Goal: Task Accomplishment & Management: Complete application form

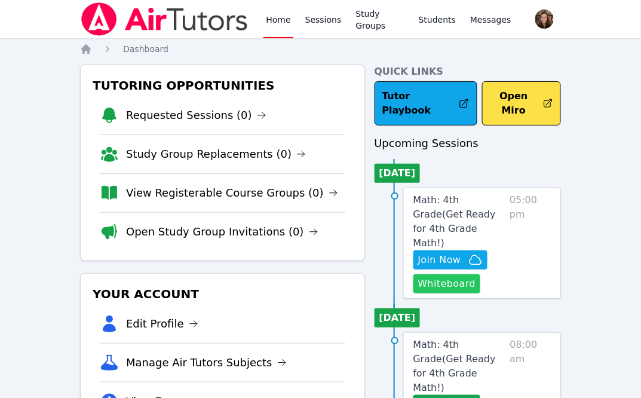
click at [444, 274] on button "Whiteboard" at bounding box center [448, 283] width 68 height 19
click at [380, 20] on link "Study Groups" at bounding box center [380, 19] width 53 height 38
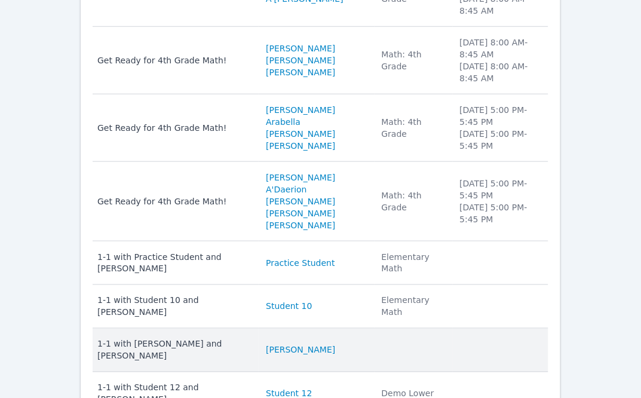
scroll to position [239, 0]
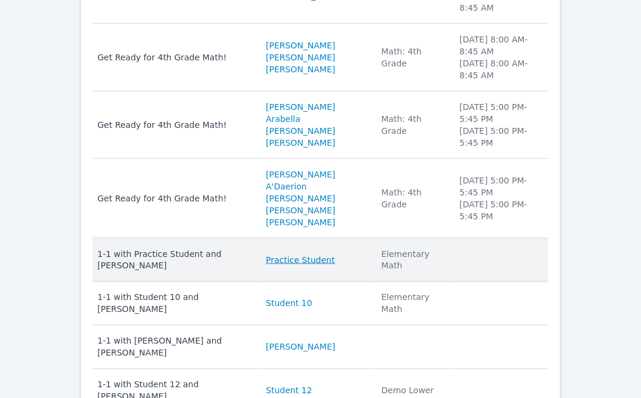
click at [290, 254] on link "Practice Student" at bounding box center [300, 260] width 69 height 12
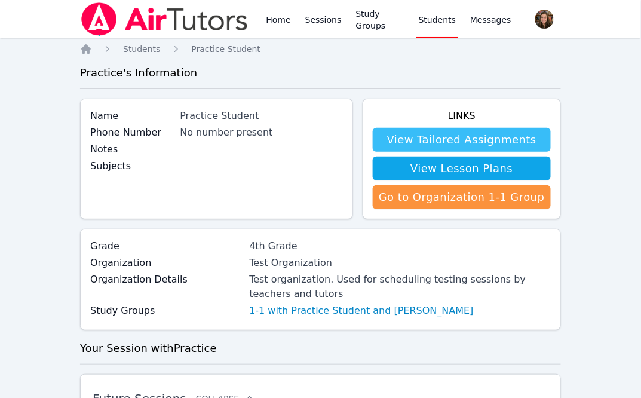
click at [465, 141] on link "View Tailored Assignments" at bounding box center [462, 140] width 178 height 24
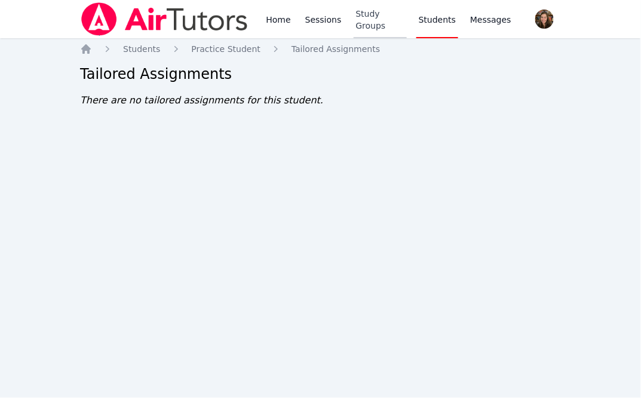
click at [375, 27] on link "Study Groups" at bounding box center [380, 19] width 53 height 38
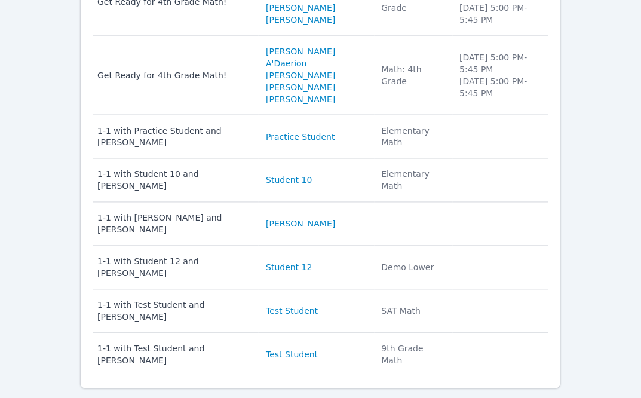
scroll to position [366, 0]
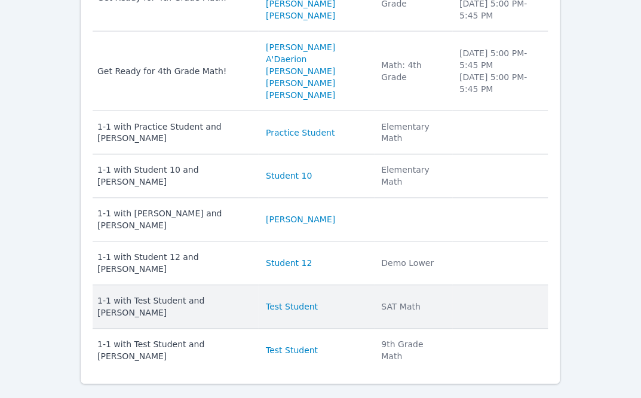
click at [191, 295] on div "1-1 with Test Student and [PERSON_NAME]" at bounding box center [174, 307] width 154 height 24
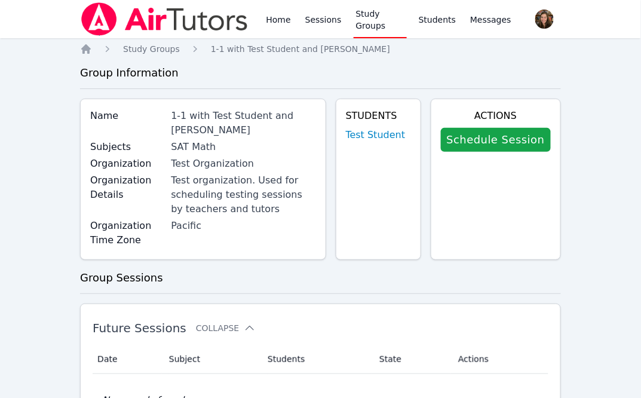
scroll to position [366, 0]
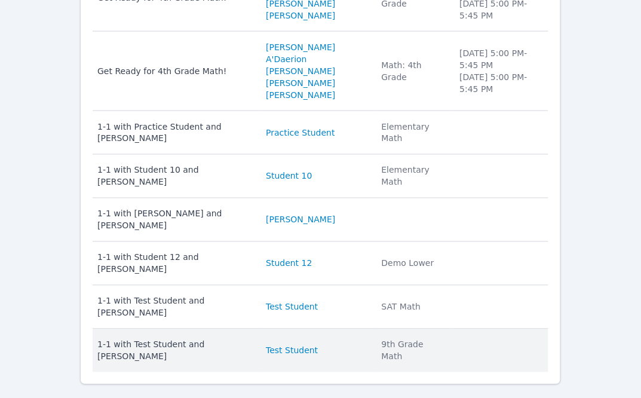
click at [145, 339] on div "1-1 with Test Student and Roxanne Sego" at bounding box center [174, 351] width 154 height 24
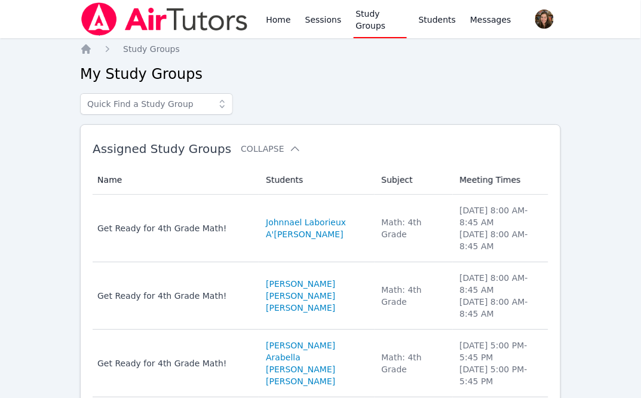
scroll to position [366, 0]
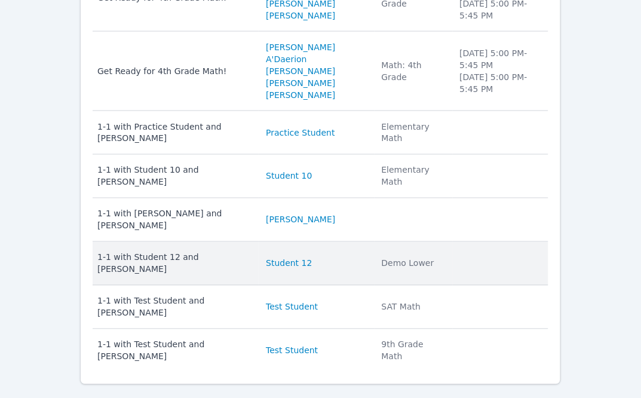
click at [184, 252] on div "1-1 with Student 12 and Roxanne Sego" at bounding box center [174, 264] width 154 height 24
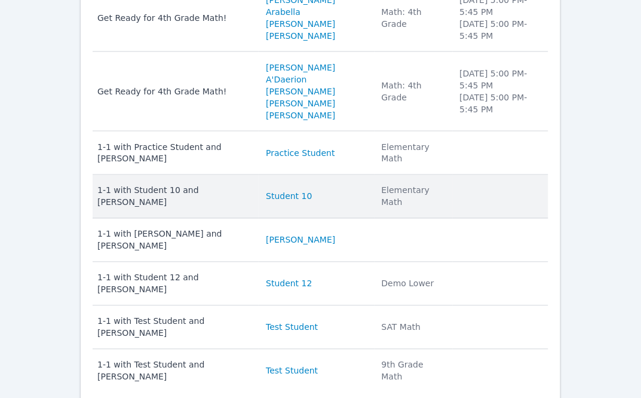
scroll to position [345, 0]
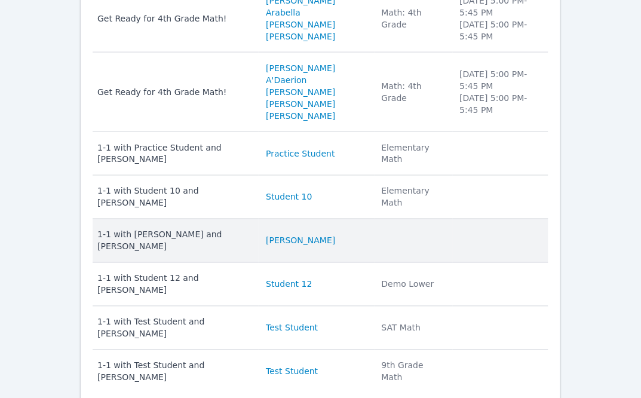
click at [224, 229] on div "1-1 with Darth Vader and Roxanne Sego" at bounding box center [174, 241] width 154 height 24
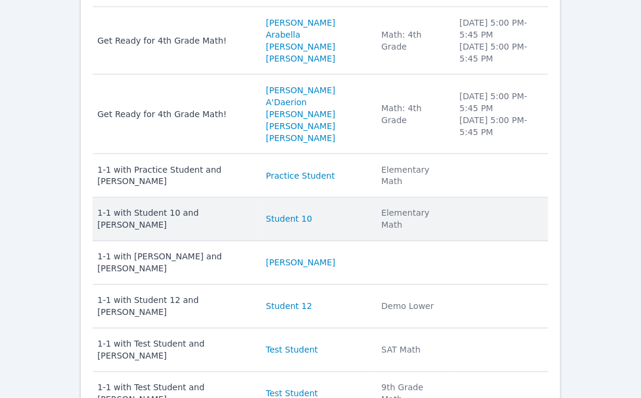
scroll to position [322, 0]
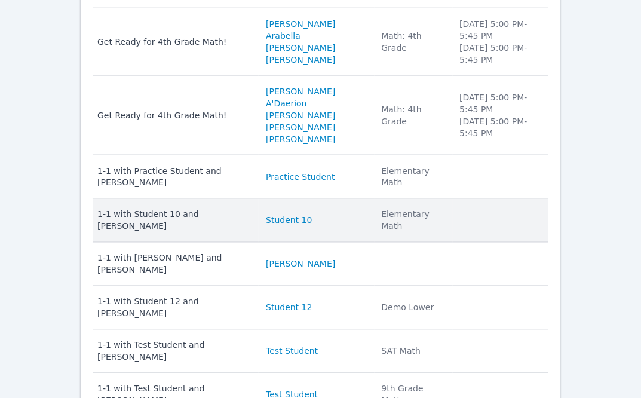
click at [205, 209] on div "1-1 with Student 10 and Roxanne Sego" at bounding box center [174, 221] width 154 height 24
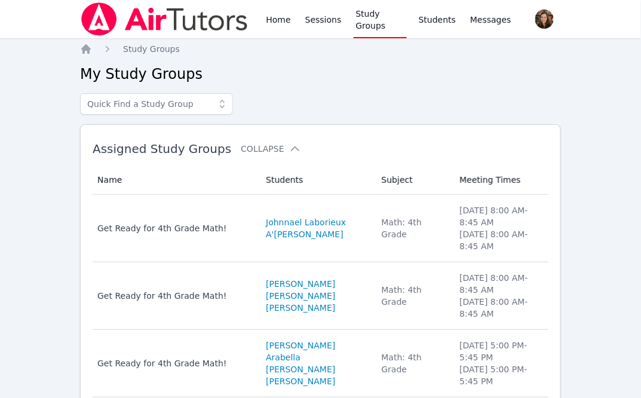
scroll to position [322, 0]
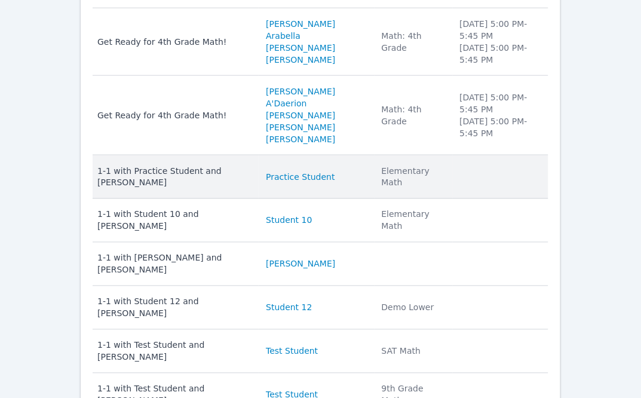
click at [184, 165] on div "1-1 with Practice Student and Roxanne Sego" at bounding box center [174, 177] width 154 height 24
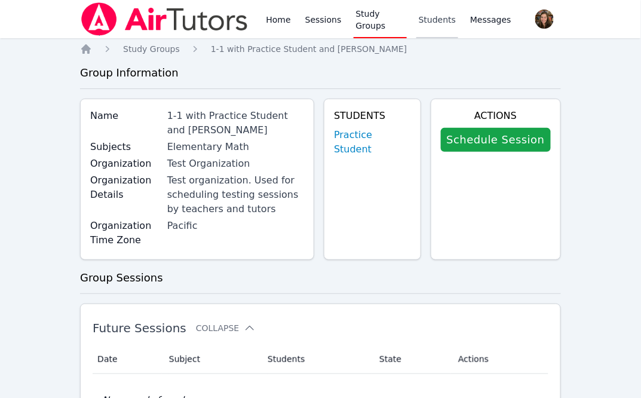
click at [435, 25] on link "Students" at bounding box center [438, 19] width 42 height 38
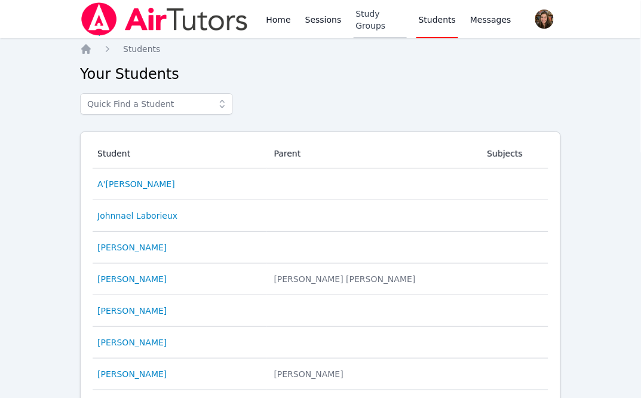
click at [371, 25] on link "Study Groups" at bounding box center [380, 19] width 53 height 38
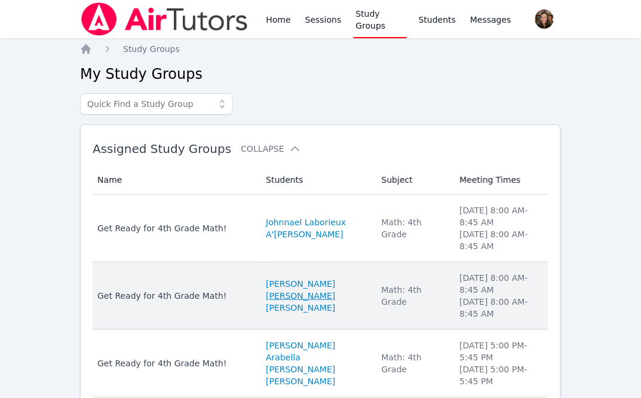
scroll to position [366, 0]
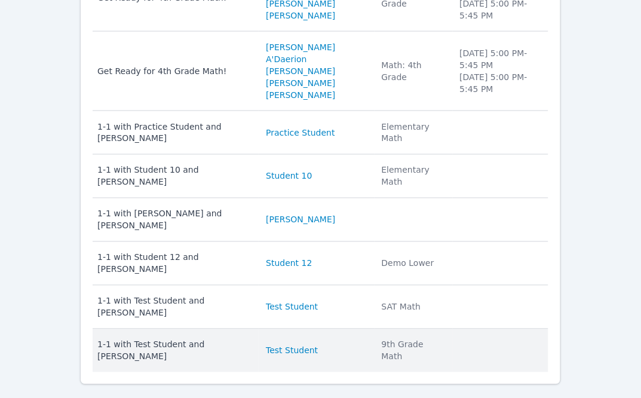
click at [221, 339] on div "1-1 with Test Student and Roxanne Sego" at bounding box center [174, 351] width 154 height 24
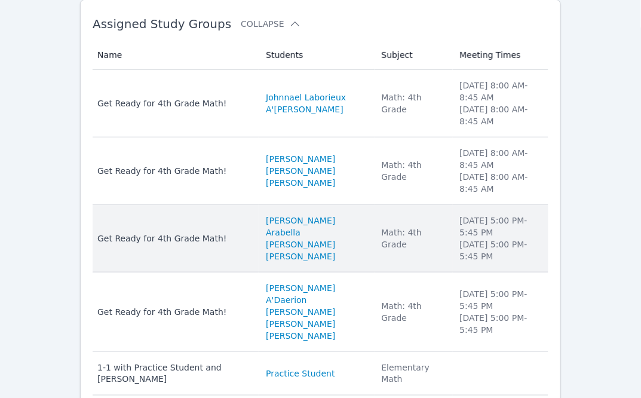
scroll to position [130, 0]
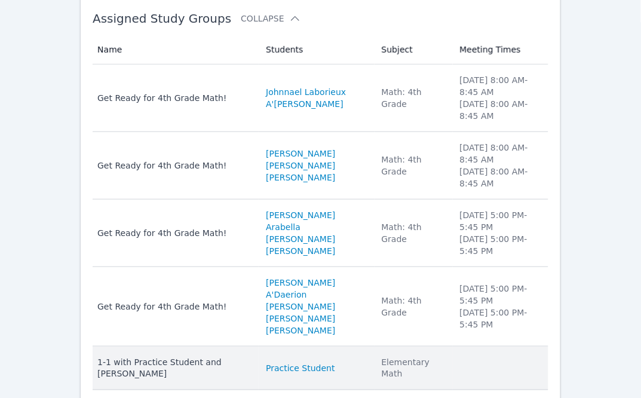
click at [188, 356] on div "1-1 with Practice Student and Roxanne Sego" at bounding box center [174, 368] width 154 height 24
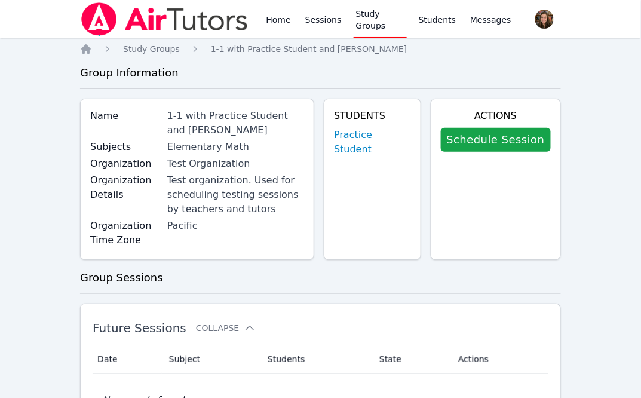
click at [360, 17] on link "Study Groups" at bounding box center [380, 19] width 53 height 38
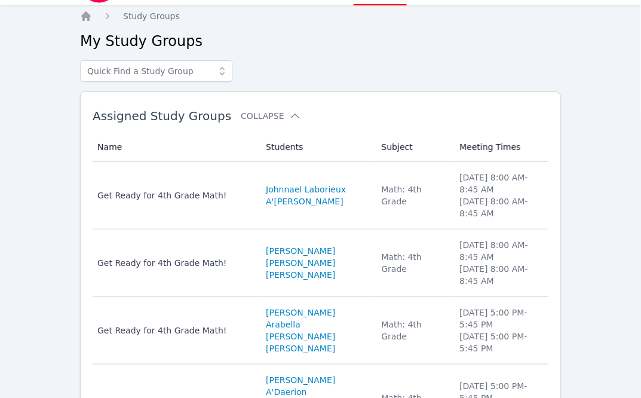
scroll to position [17, 0]
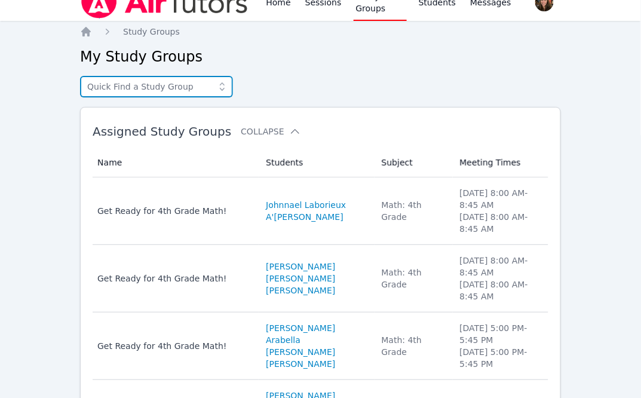
click at [201, 88] on input "text" at bounding box center [156, 87] width 153 height 22
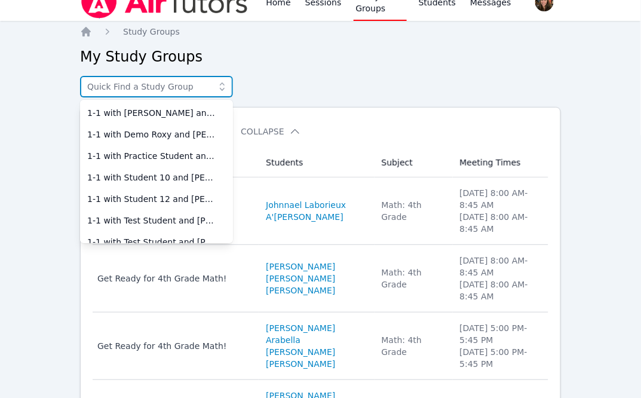
scroll to position [0, 0]
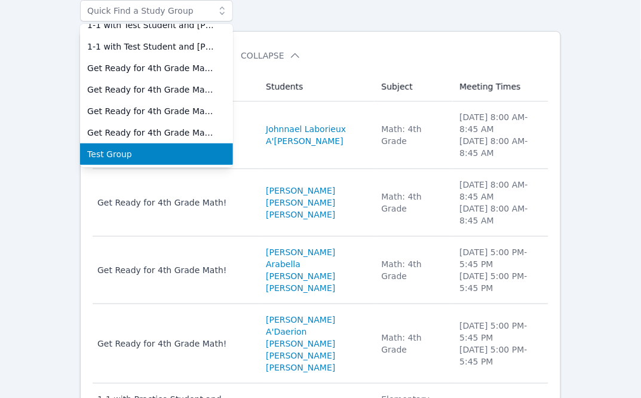
click at [112, 151] on span "Test Group" at bounding box center [156, 154] width 139 height 12
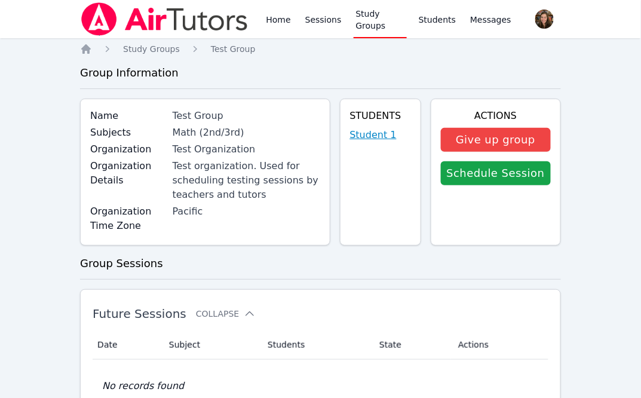
click at [381, 129] on link "Student 1" at bounding box center [373, 135] width 47 height 14
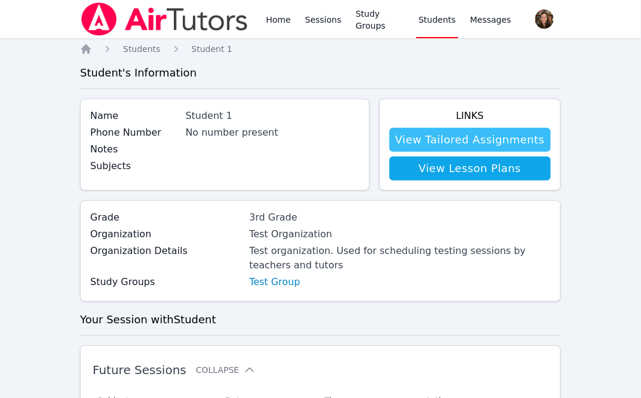
click at [498, 137] on link "View Tailored Assignments" at bounding box center [470, 140] width 161 height 24
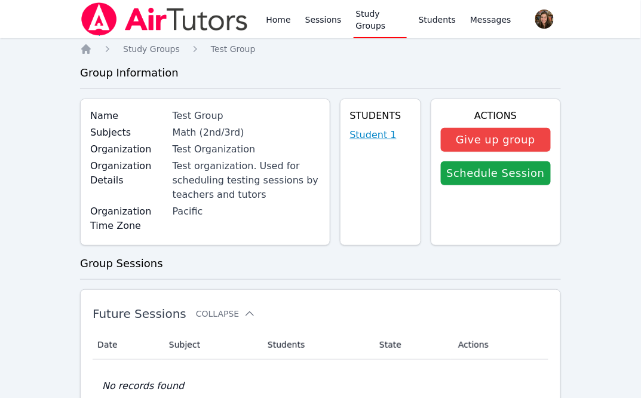
click at [389, 130] on link "Student 1" at bounding box center [373, 135] width 47 height 14
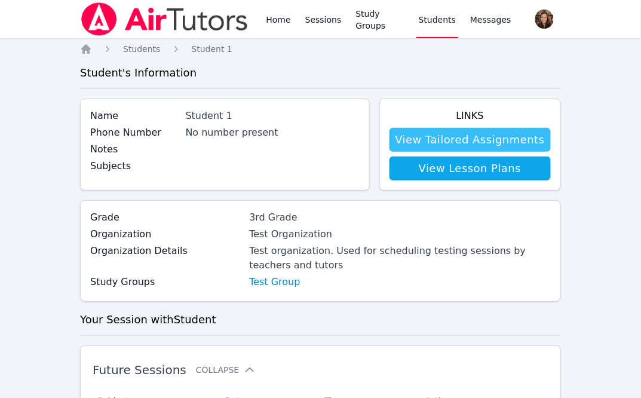
click at [436, 145] on link "View Tailored Assignments" at bounding box center [470, 140] width 161 height 24
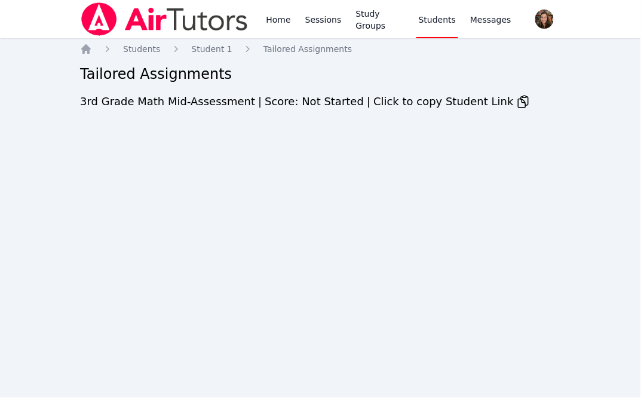
click at [197, 97] on span "3rd Grade Math Mid-Assessment" at bounding box center [167, 101] width 175 height 13
click at [197, 103] on span "3rd Grade Math Mid-Assessment" at bounding box center [167, 101] width 175 height 13
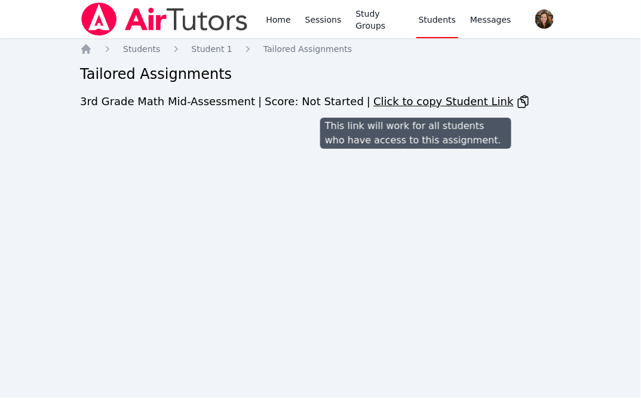
click at [516, 105] on icon at bounding box center [523, 101] width 14 height 14
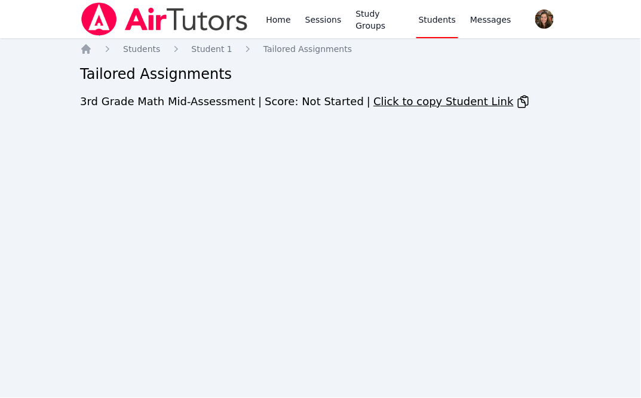
click at [190, 101] on span "3rd Grade Math Mid-Assessment" at bounding box center [167, 101] width 175 height 13
click at [175, 101] on span "3rd Grade Math Mid-Assessment" at bounding box center [167, 101] width 175 height 13
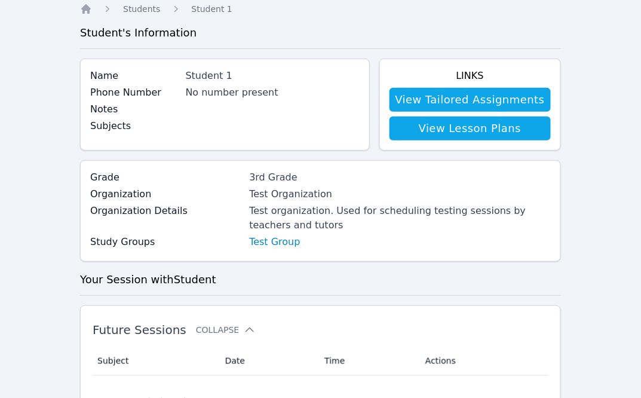
scroll to position [48, 0]
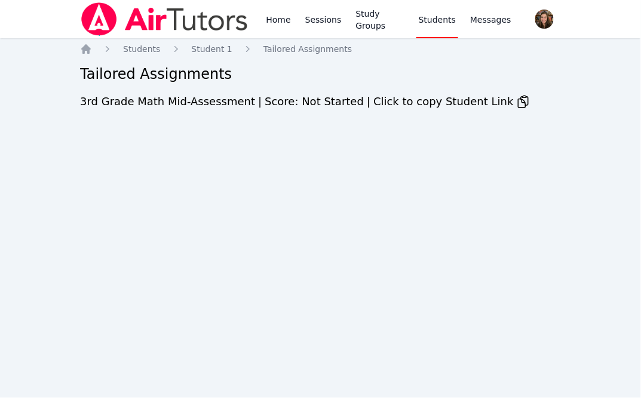
click at [372, 114] on div "Home Students Student 1 Tailored Assignments Tailored Assignments 3rd Grade Mat…" at bounding box center [320, 91] width 481 height 96
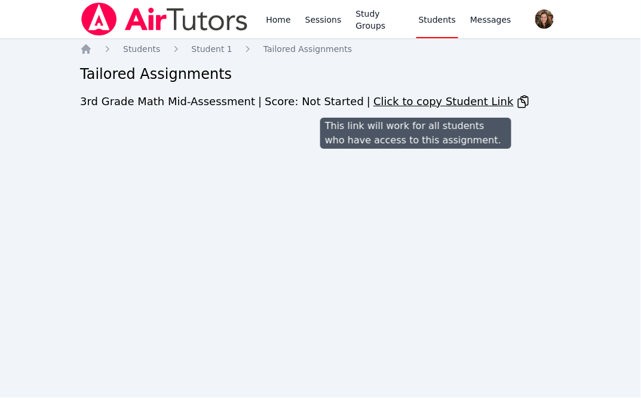
click at [374, 105] on span "Click to copy Student Link" at bounding box center [452, 101] width 157 height 17
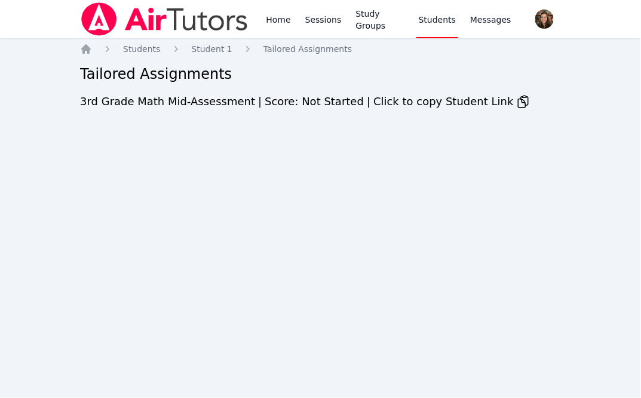
click at [217, 99] on span "3rd Grade Math Mid-Assessment" at bounding box center [167, 101] width 175 height 13
click at [285, 113] on div "Home Students Student 1 Tailored Assignments Tailored Assignments 3rd Grade Mat…" at bounding box center [320, 91] width 481 height 96
click at [222, 69] on h2 "Tailored Assignments" at bounding box center [320, 74] width 481 height 19
click at [265, 101] on span "Score: Not Started" at bounding box center [314, 101] width 99 height 13
click at [191, 106] on span "3rd Grade Math Mid-Assessment" at bounding box center [167, 101] width 175 height 13
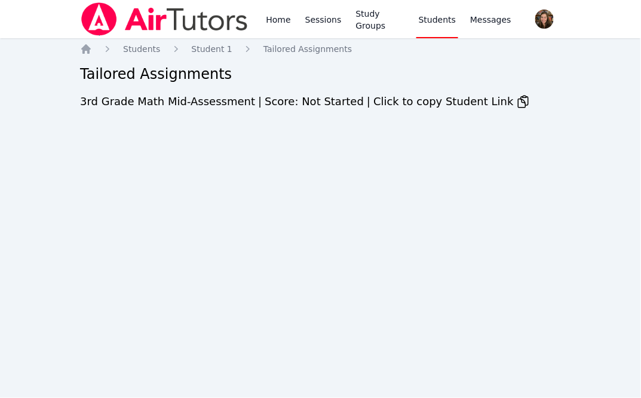
click at [172, 68] on h2 "Tailored Assignments" at bounding box center [320, 74] width 481 height 19
click at [310, 96] on span "Score: Not Started" at bounding box center [314, 101] width 99 height 13
click at [213, 49] on span "Student 1" at bounding box center [212, 49] width 41 height 10
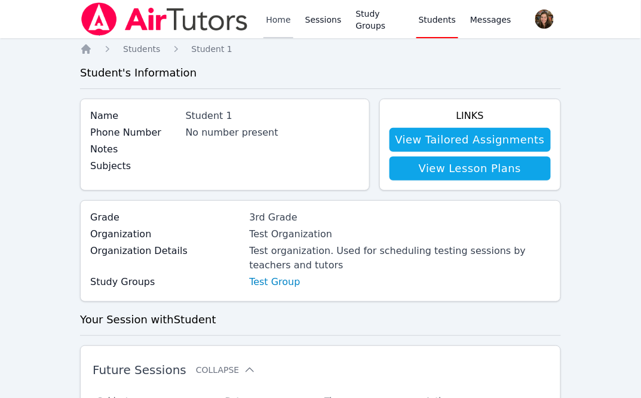
click at [273, 20] on link "Home" at bounding box center [278, 19] width 29 height 38
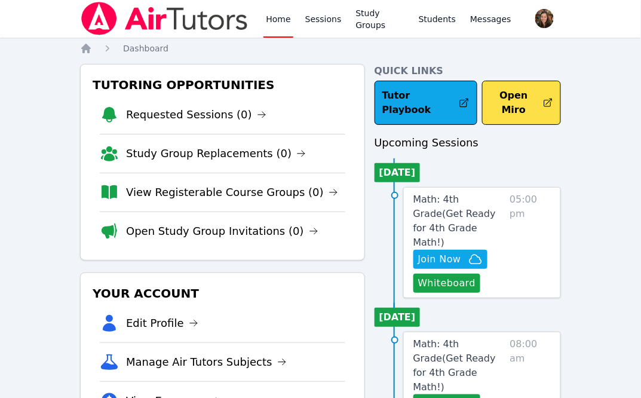
scroll to position [7, 0]
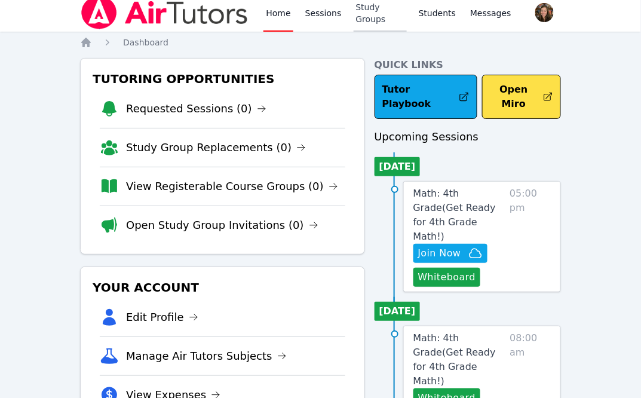
click at [366, 8] on link "Study Groups" at bounding box center [380, 12] width 53 height 38
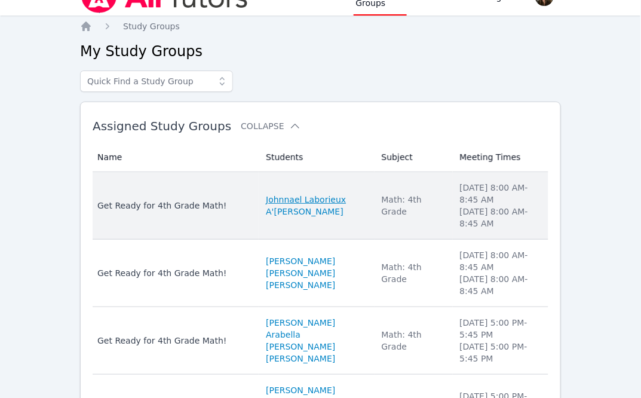
scroll to position [24, 0]
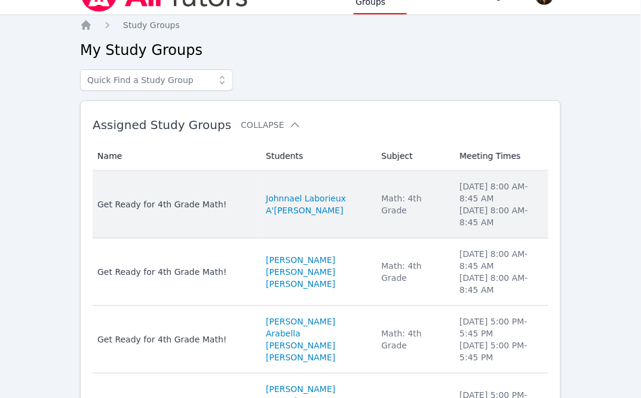
click at [207, 181] on td "Name Get Ready for 4th Grade Math!" at bounding box center [176, 205] width 166 height 68
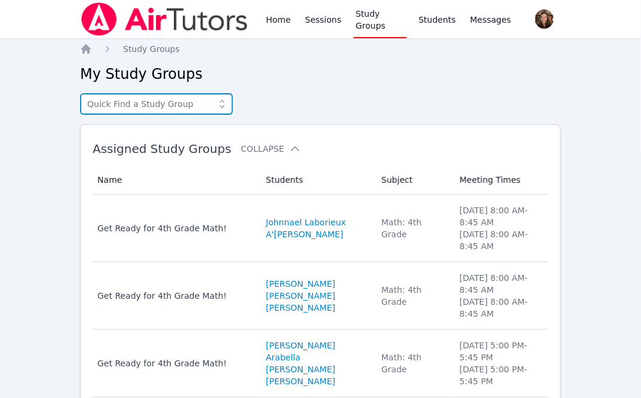
click at [175, 105] on input "text" at bounding box center [156, 104] width 153 height 22
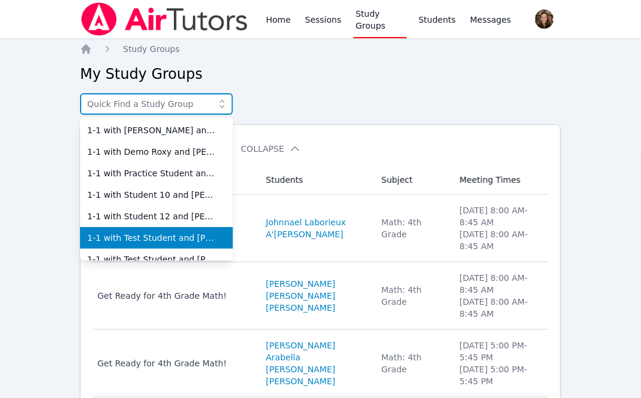
scroll to position [120, 0]
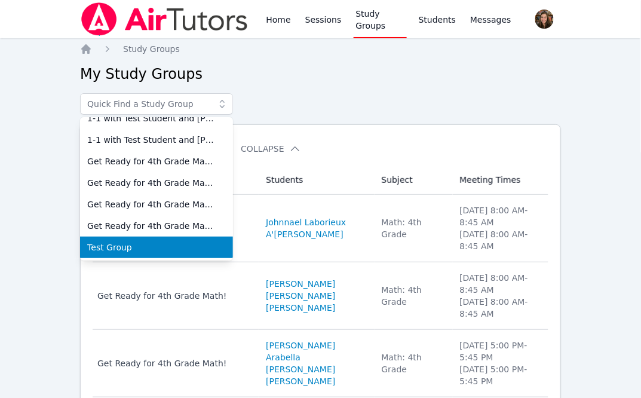
click at [145, 246] on span "Test Group" at bounding box center [156, 248] width 139 height 12
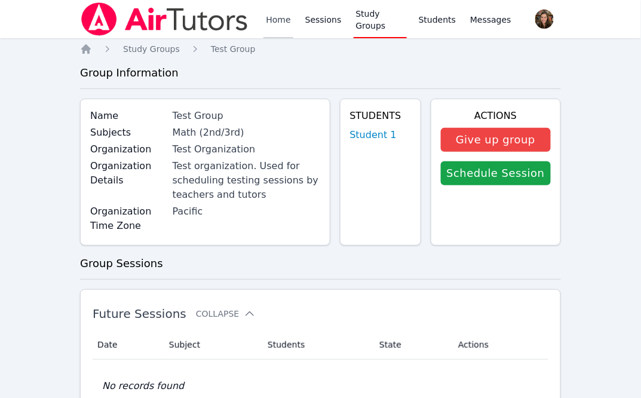
click at [286, 29] on link "Home" at bounding box center [278, 19] width 29 height 38
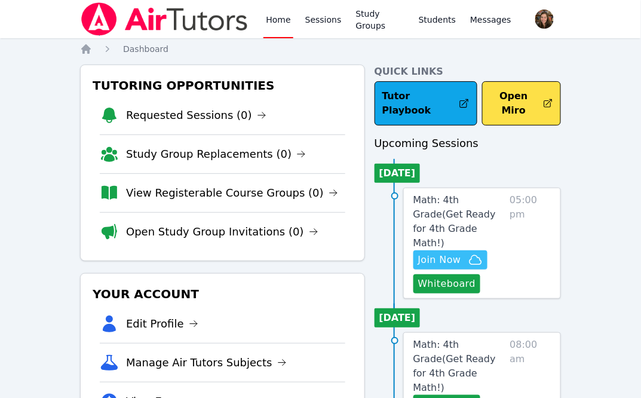
click at [453, 253] on span "Join Now" at bounding box center [439, 260] width 43 height 14
click at [282, 23] on link "Home" at bounding box center [278, 19] width 29 height 38
click at [370, 12] on link "Study Groups" at bounding box center [380, 19] width 53 height 38
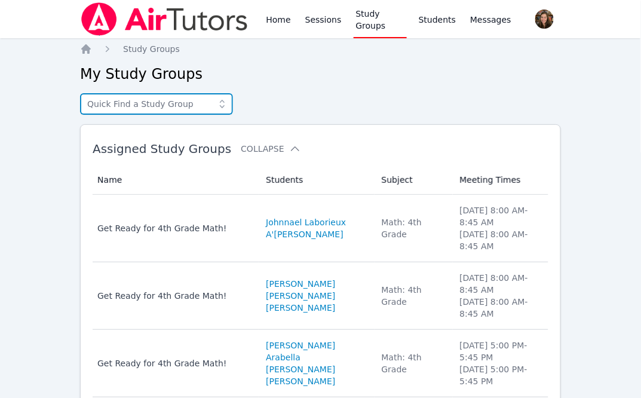
click at [173, 107] on input "text" at bounding box center [156, 104] width 153 height 22
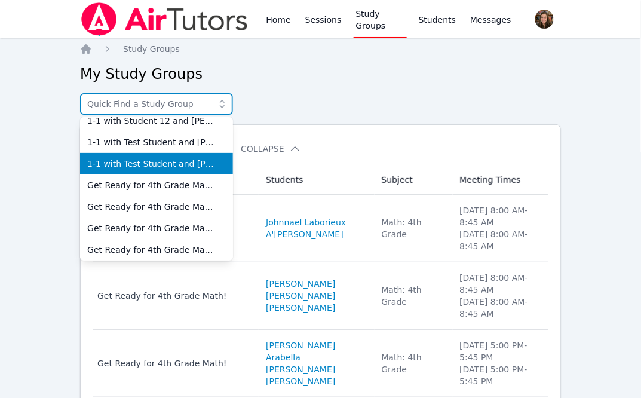
scroll to position [120, 0]
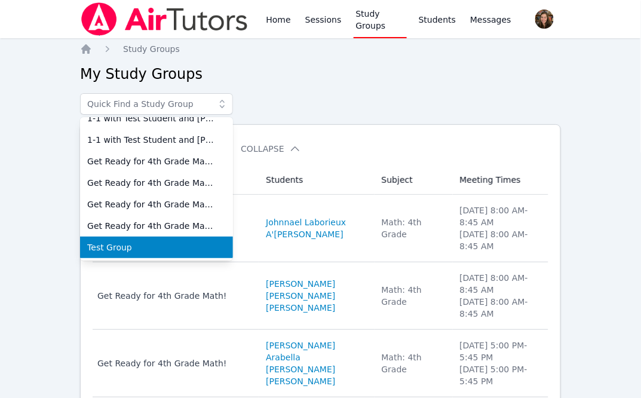
click at [118, 250] on span "Test Group" at bounding box center [156, 248] width 139 height 12
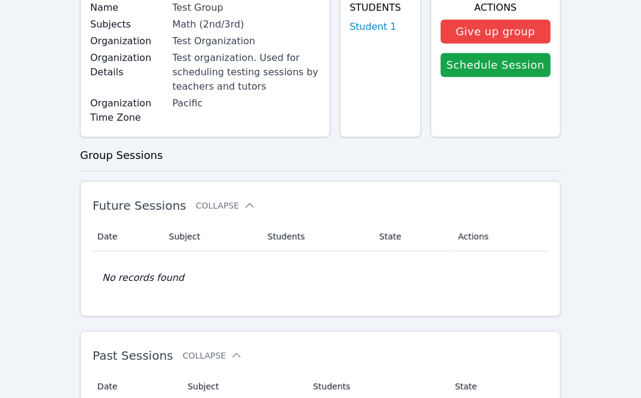
scroll to position [22, 0]
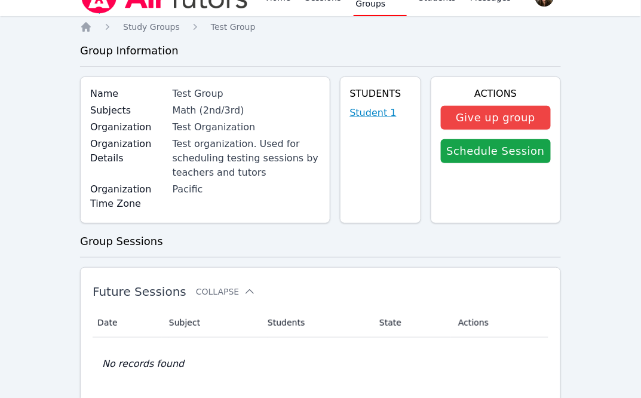
click at [385, 112] on link "Student 1" at bounding box center [373, 113] width 47 height 14
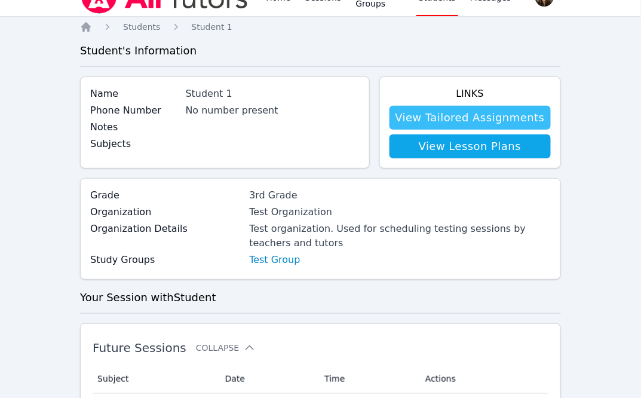
click at [466, 112] on link "View Tailored Assignments" at bounding box center [470, 118] width 161 height 24
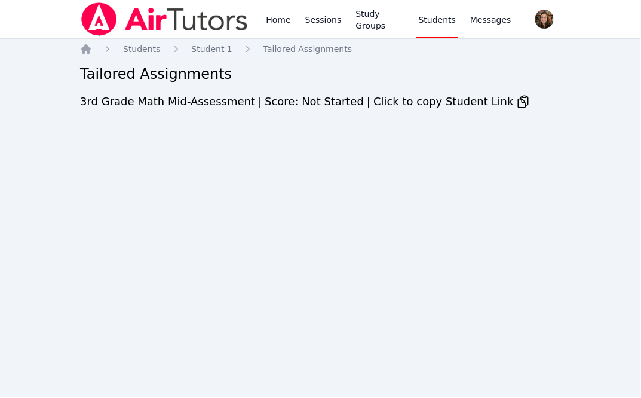
click at [198, 96] on span "3rd Grade Math Mid-Assessment" at bounding box center [167, 101] width 175 height 13
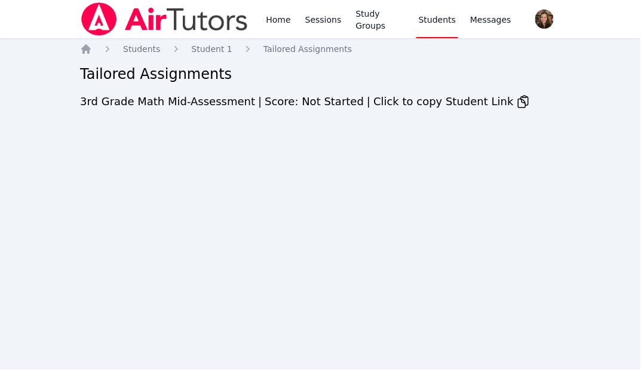
click at [361, 160] on div "Home Sessions Study Groups Students Messages Open user menu Roxanne Sego Open m…" at bounding box center [320, 185] width 641 height 370
click at [214, 46] on span "Student 1" at bounding box center [212, 49] width 41 height 10
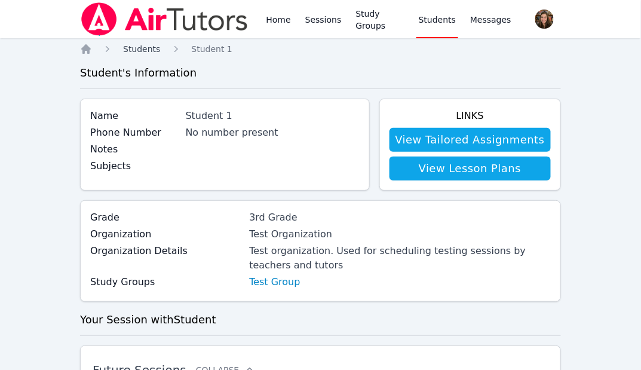
click at [155, 47] on span "Students" at bounding box center [141, 49] width 37 height 10
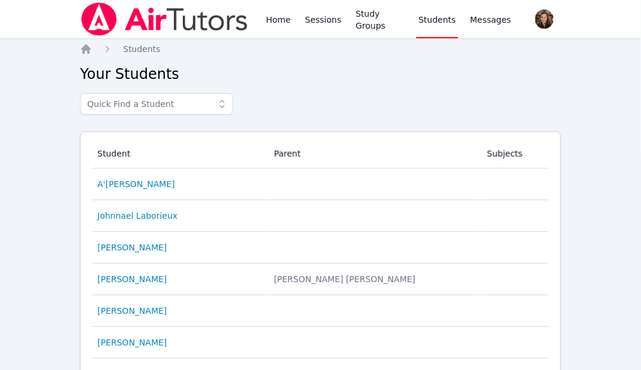
click at [442, 36] on link "Students" at bounding box center [438, 19] width 42 height 38
click at [349, 17] on div "Home Sessions Study Groups Students Messages" at bounding box center [389, 19] width 250 height 38
click at [354, 19] on link "Study Groups" at bounding box center [380, 19] width 53 height 38
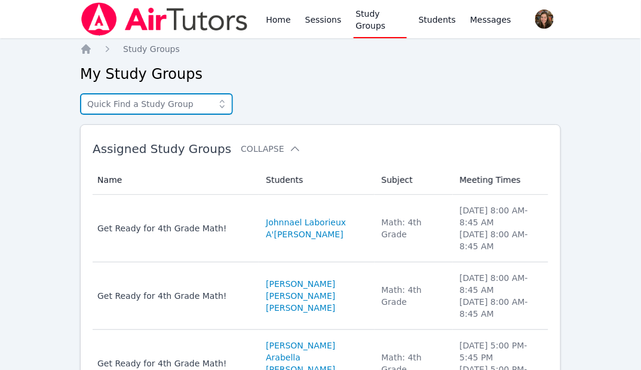
click at [140, 109] on input "text" at bounding box center [156, 104] width 153 height 22
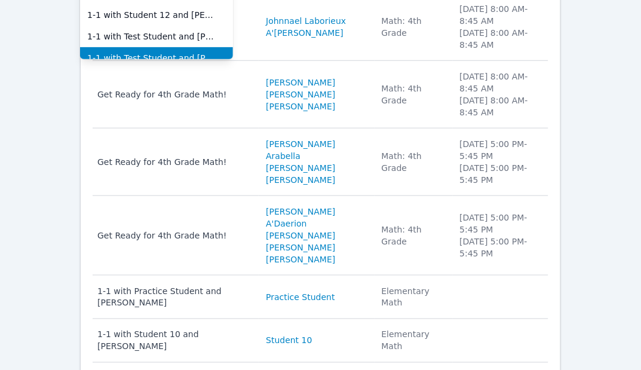
scroll to position [120, 0]
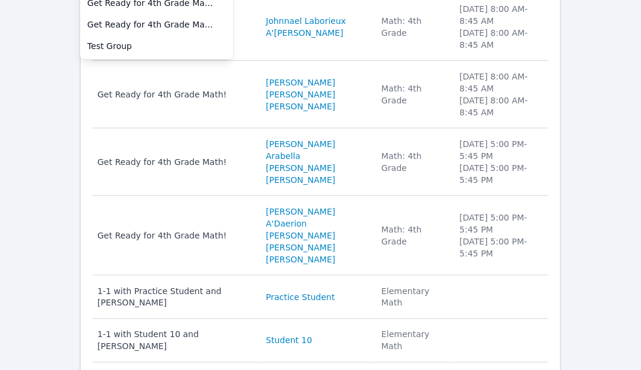
click at [158, 49] on span "Test Group" at bounding box center [156, 46] width 139 height 12
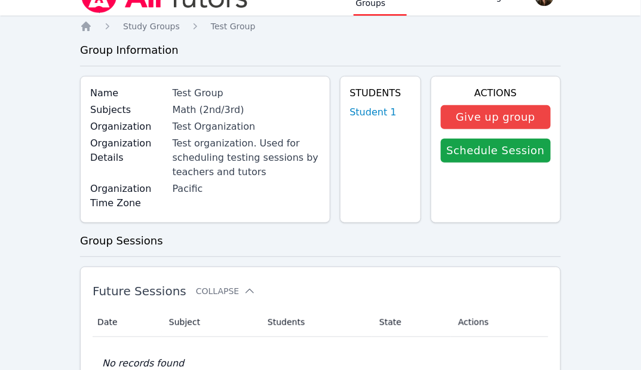
scroll to position [20, 0]
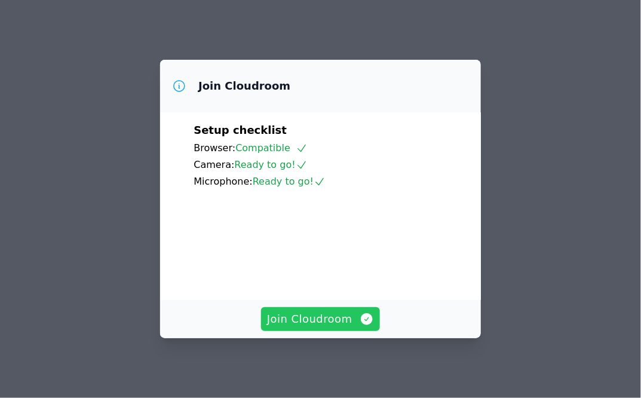
click at [334, 325] on span "Join Cloudroom" at bounding box center [320, 319] width 107 height 17
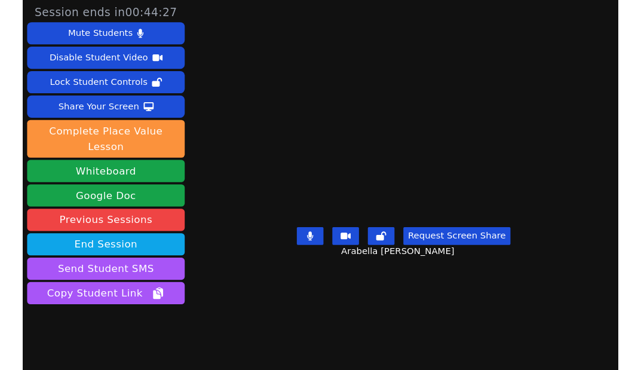
scroll to position [10, 0]
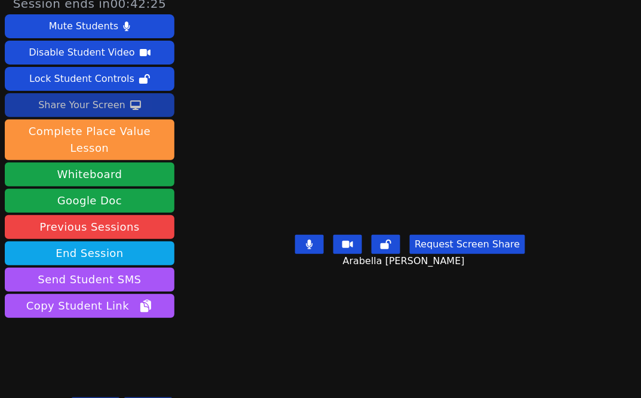
click at [130, 101] on icon at bounding box center [135, 105] width 11 height 10
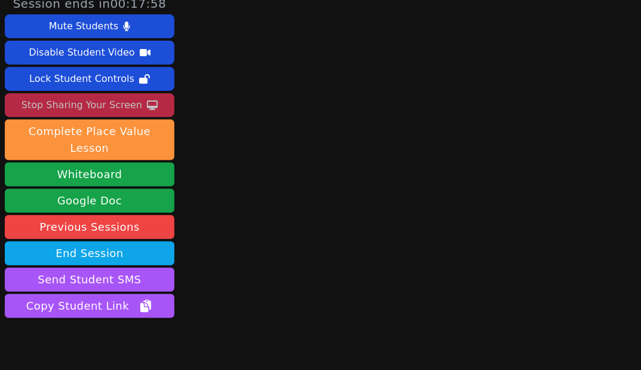
click at [129, 106] on div "Stop Sharing Your Screen" at bounding box center [82, 105] width 121 height 19
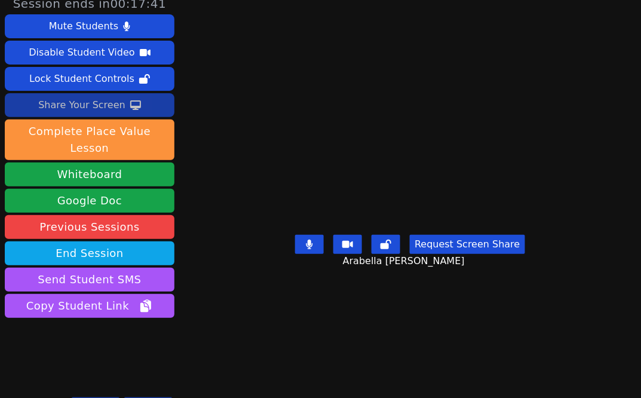
click at [517, 352] on main "Arabella Jean-Marie Request Screen Share Arabella Jean-Marie" at bounding box center [410, 189] width 307 height 398
click at [523, 344] on main "Arabella Jean-Marie Request Screen Share Arabella Jean-Marie" at bounding box center [410, 189] width 307 height 398
click at [537, 343] on main "Arabella Jean-Marie Request Screen Share Arabella Jean-Marie" at bounding box center [410, 189] width 307 height 398
click at [122, 110] on button "Share Your Screen" at bounding box center [90, 105] width 170 height 24
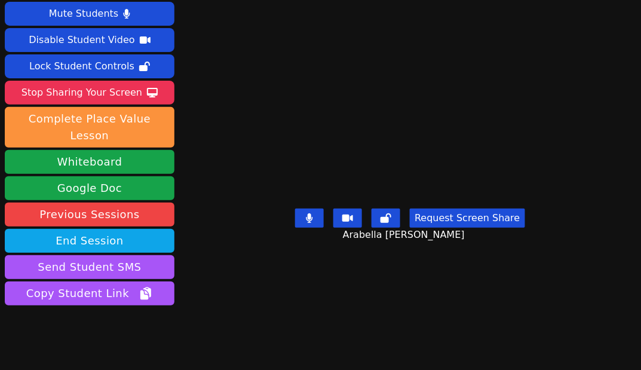
scroll to position [12, 0]
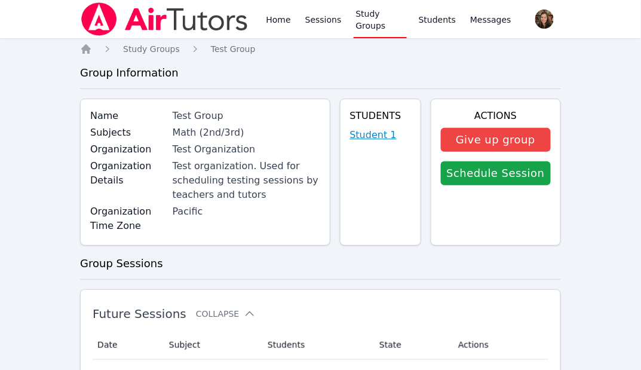
click at [378, 136] on link "Student 1" at bounding box center [373, 135] width 47 height 14
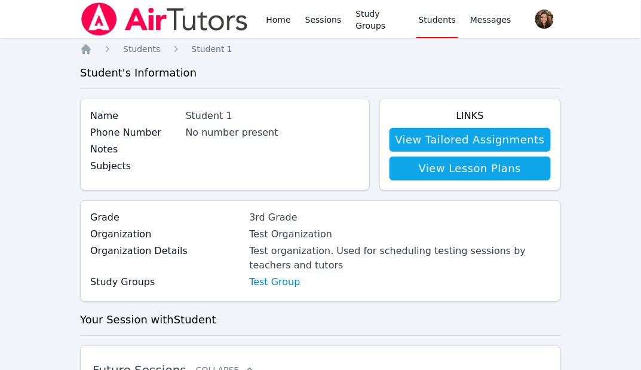
click at [441, 137] on link "View Tailored Assignments" at bounding box center [470, 140] width 161 height 24
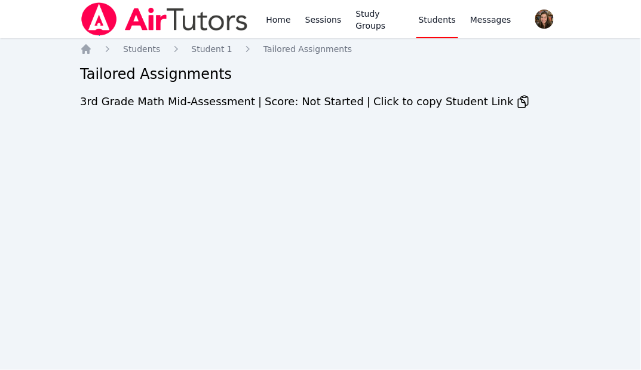
click at [190, 96] on span "3rd Grade Math Mid-Assessment" at bounding box center [167, 101] width 175 height 13
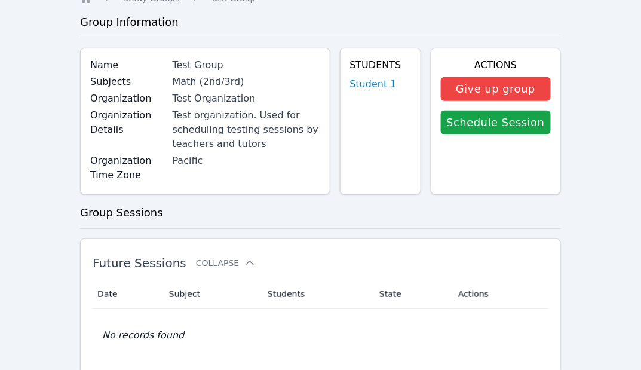
scroll to position [56, 0]
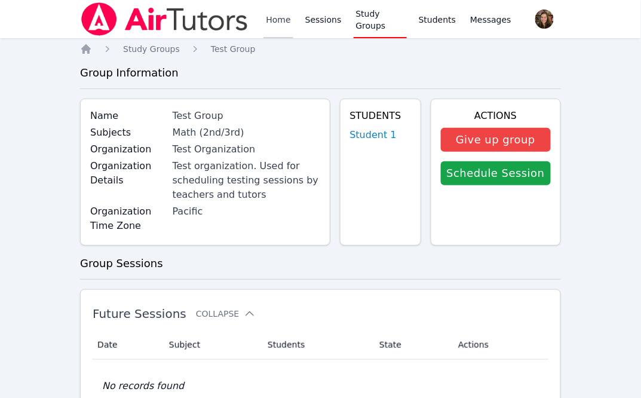
click at [282, 27] on link "Home" at bounding box center [278, 19] width 29 height 38
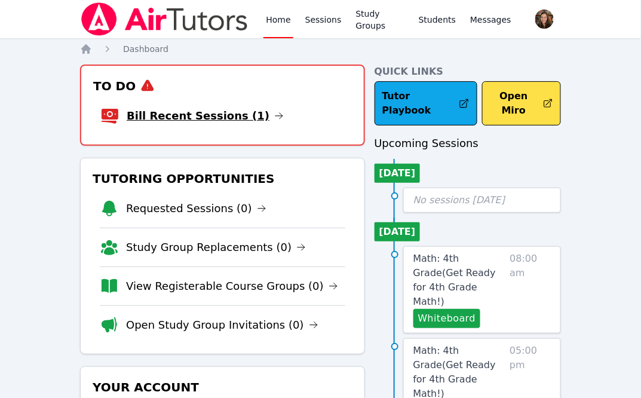
click at [178, 117] on link "Bill Recent Sessions (1)" at bounding box center [205, 116] width 157 height 17
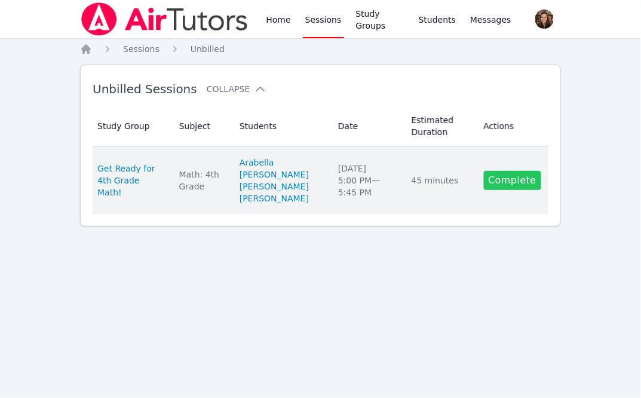
click at [503, 190] on link "Complete" at bounding box center [512, 180] width 57 height 19
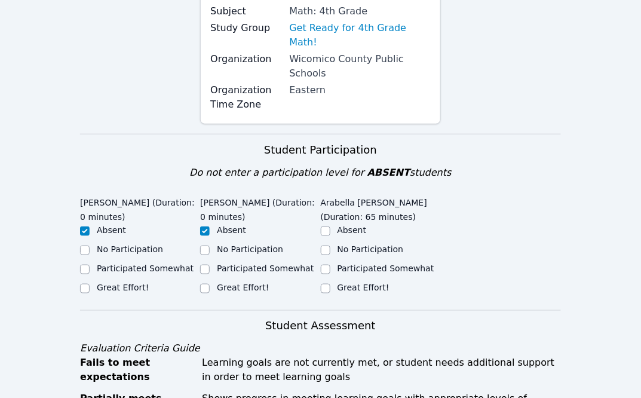
scroll to position [223, 0]
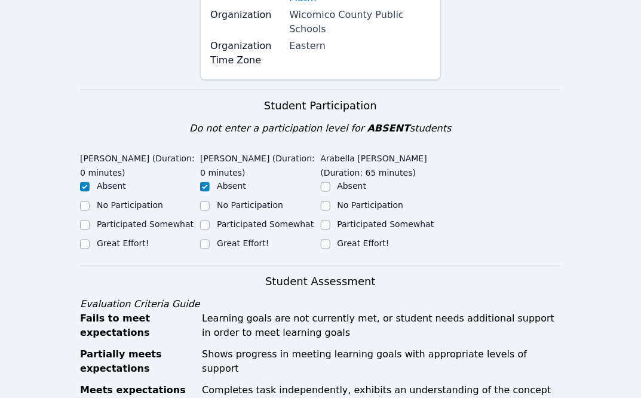
click at [352, 239] on label "Great Effort!" at bounding box center [364, 244] width 52 height 10
click at [331, 240] on input "Great Effort!" at bounding box center [326, 245] width 10 height 10
checkbox input "true"
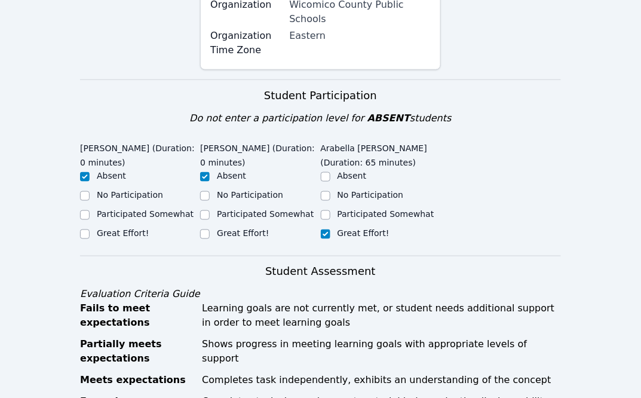
click at [343, 190] on label "No Participation" at bounding box center [371, 195] width 66 height 10
click at [331, 191] on input "No Participation" at bounding box center [326, 196] width 10 height 10
checkbox input "true"
checkbox input "false"
click at [347, 209] on label "Participated Somewhat" at bounding box center [386, 214] width 97 height 10
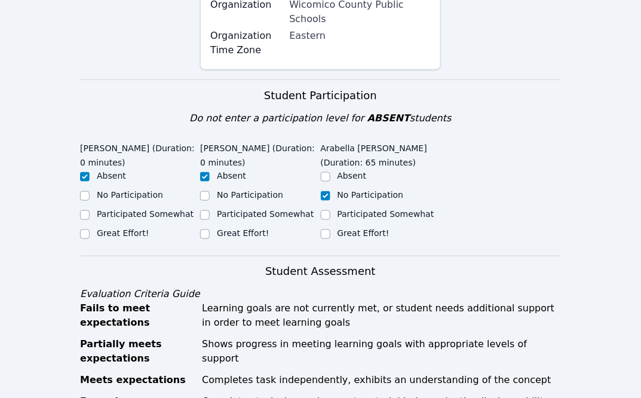
click at [331, 210] on input "Participated Somewhat" at bounding box center [326, 215] width 10 height 10
checkbox input "true"
checkbox input "false"
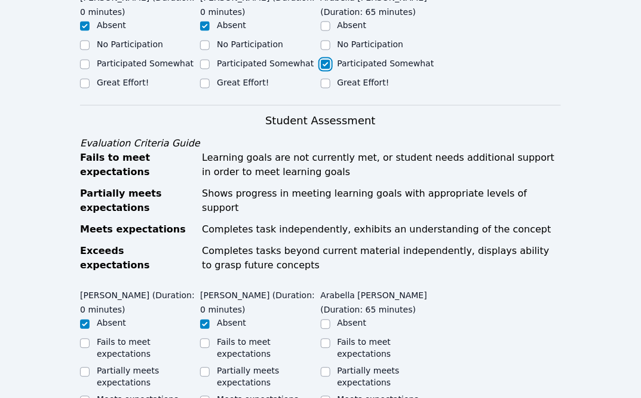
scroll to position [605, 0]
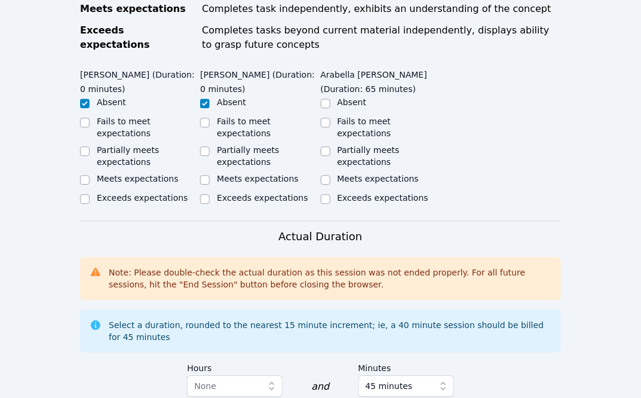
click at [353, 115] on div "Fails to meet expectations" at bounding box center [389, 127] width 103 height 24
click at [271, 117] on label "Fails to meet expectations" at bounding box center [244, 128] width 54 height 22
click at [210, 118] on input "Fails to meet expectations" at bounding box center [205, 123] width 10 height 10
checkbox input "true"
checkbox input "false"
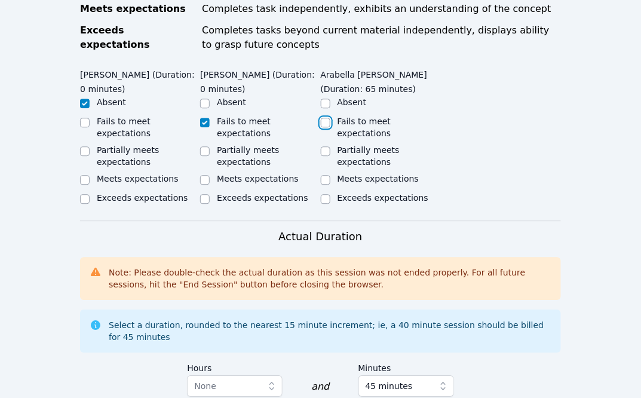
click at [323, 118] on input "Fails to meet expectations" at bounding box center [326, 123] width 10 height 10
checkbox input "true"
click at [243, 97] on label "Absent" at bounding box center [231, 102] width 29 height 10
click at [210, 99] on input "Absent" at bounding box center [205, 104] width 10 height 10
checkbox input "true"
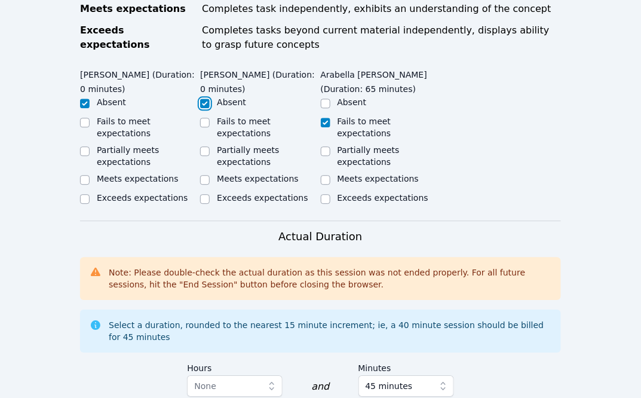
checkbox input "false"
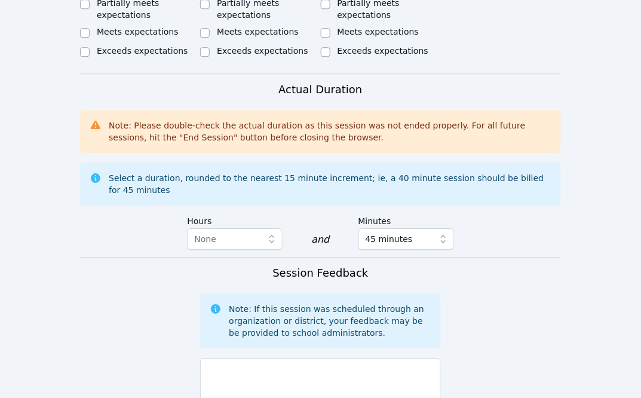
scroll to position [778, 0]
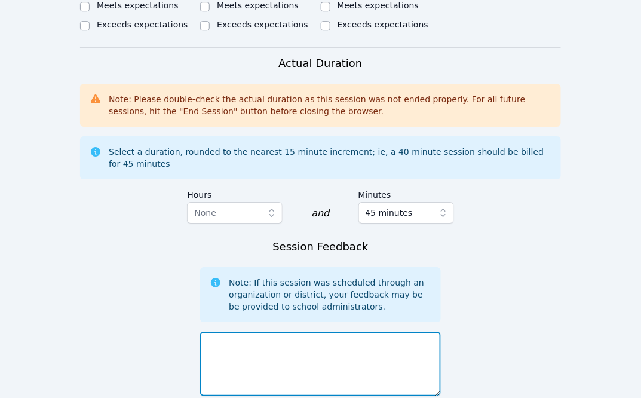
click at [272, 332] on textarea at bounding box center [320, 364] width 240 height 65
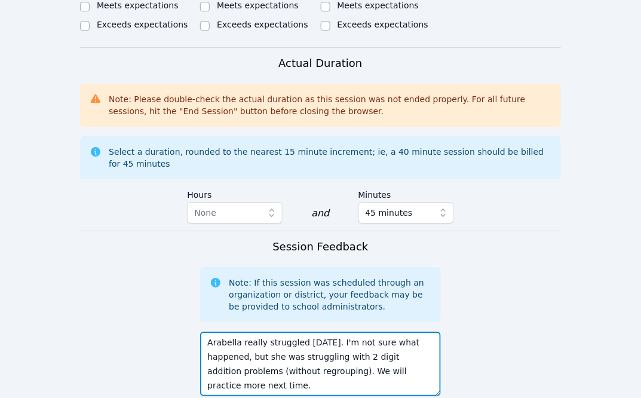
type textarea "Arabella really struggled [DATE]. I'm not sure what happened, but she was strug…"
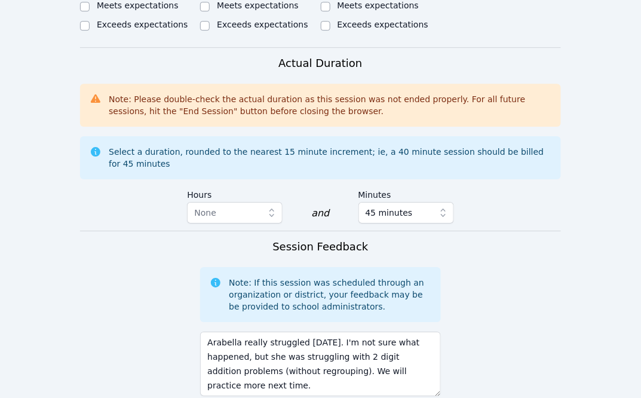
scroll to position [977, 0]
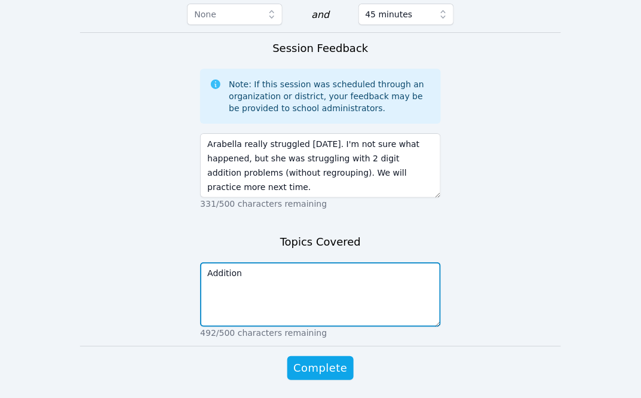
type textarea "Addition"
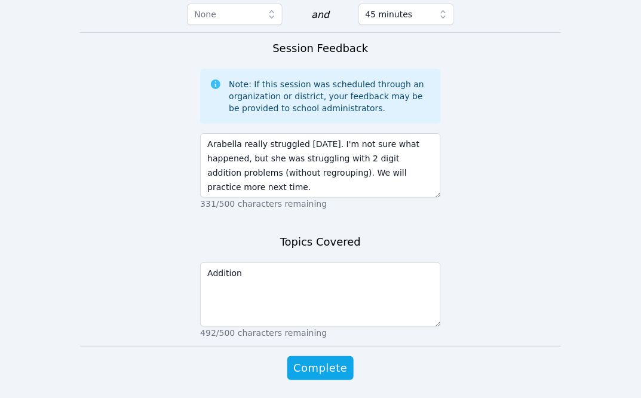
click at [314, 356] on div "Complete" at bounding box center [320, 380] width 240 height 48
click at [314, 360] on span "Complete" at bounding box center [321, 368] width 54 height 17
